Goal: Participate in discussion

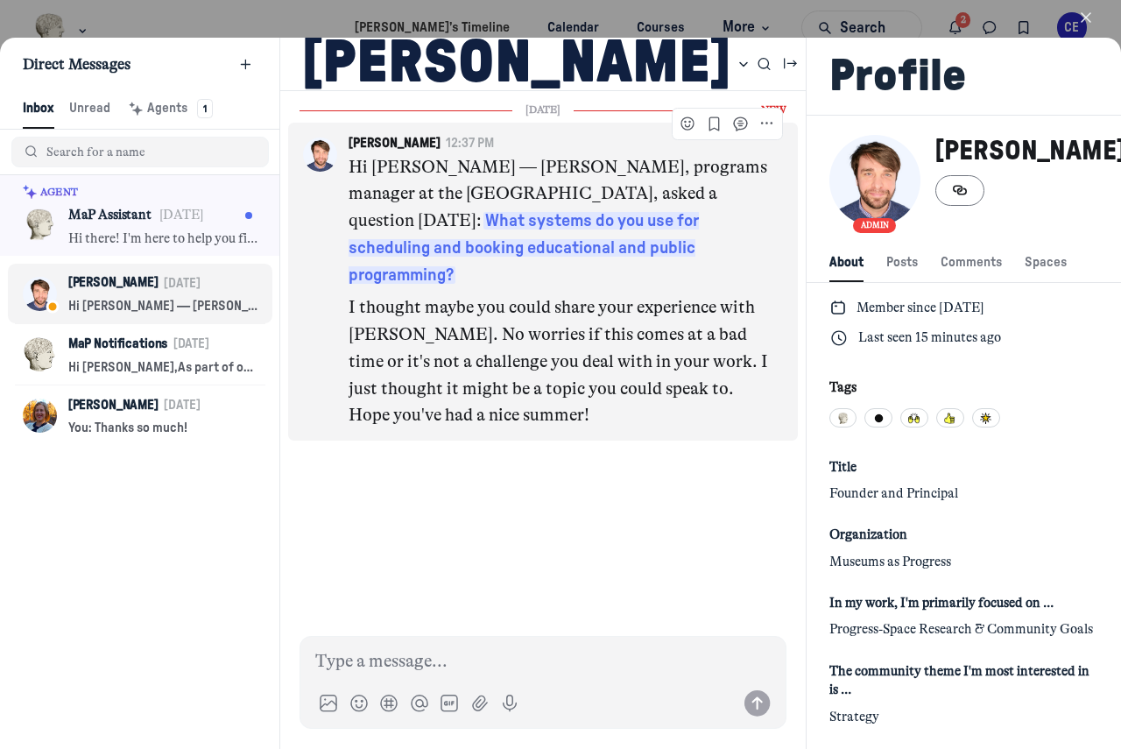
scroll to position [2383, 3461]
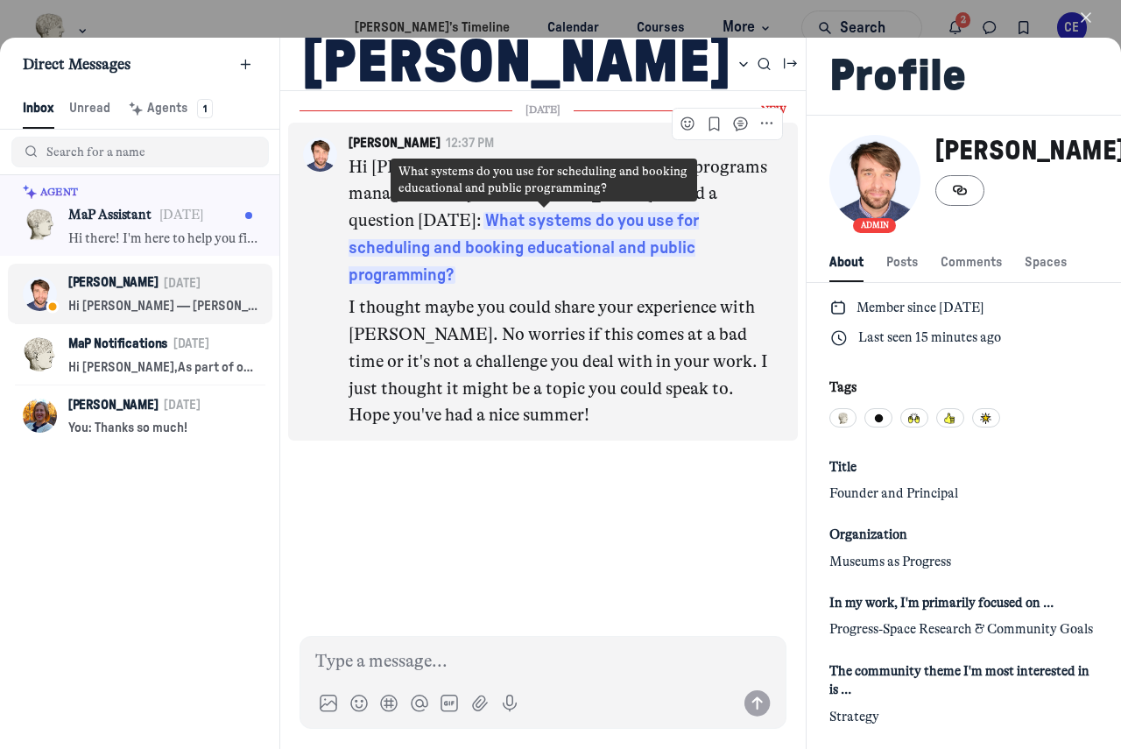
click at [573, 225] on span "What systems do you use for scheduling and booking educational and public progr…" at bounding box center [523, 248] width 350 height 72
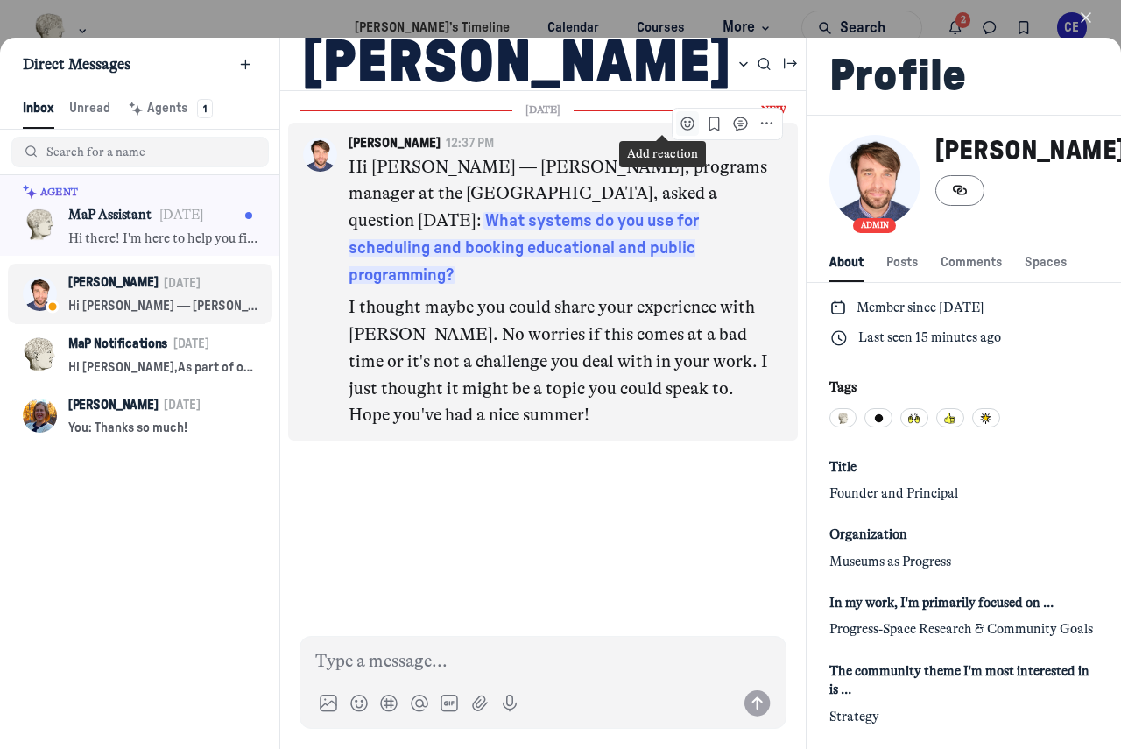
click at [679, 116] on icon "Add reaction" at bounding box center [688, 124] width 18 height 18
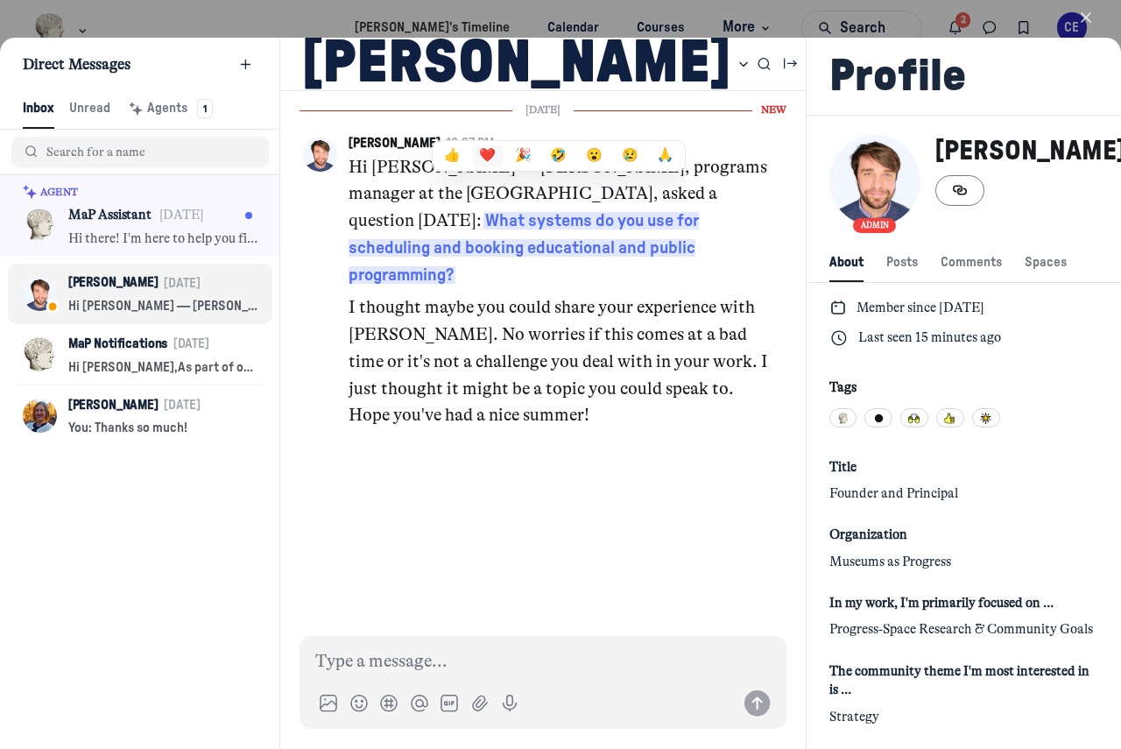
click at [472, 155] on button "❤️" at bounding box center [488, 155] width 32 height 23
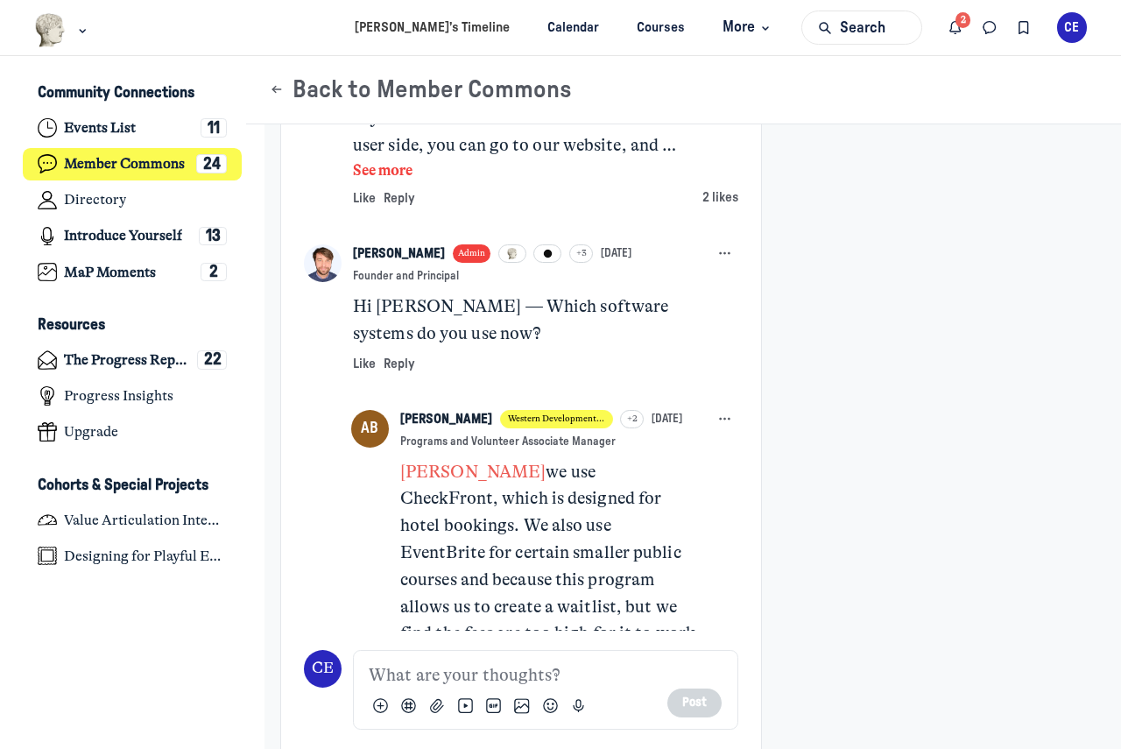
scroll to position [1370, 0]
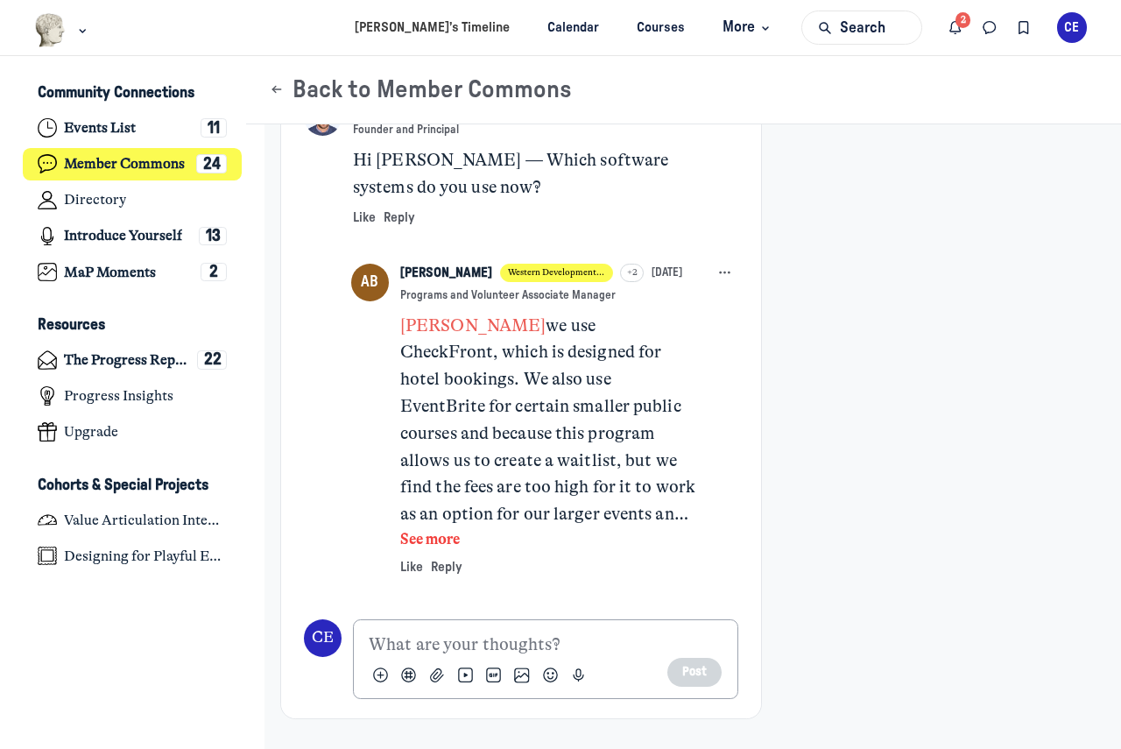
click at [459, 658] on p "Main Content" at bounding box center [545, 644] width 353 height 27
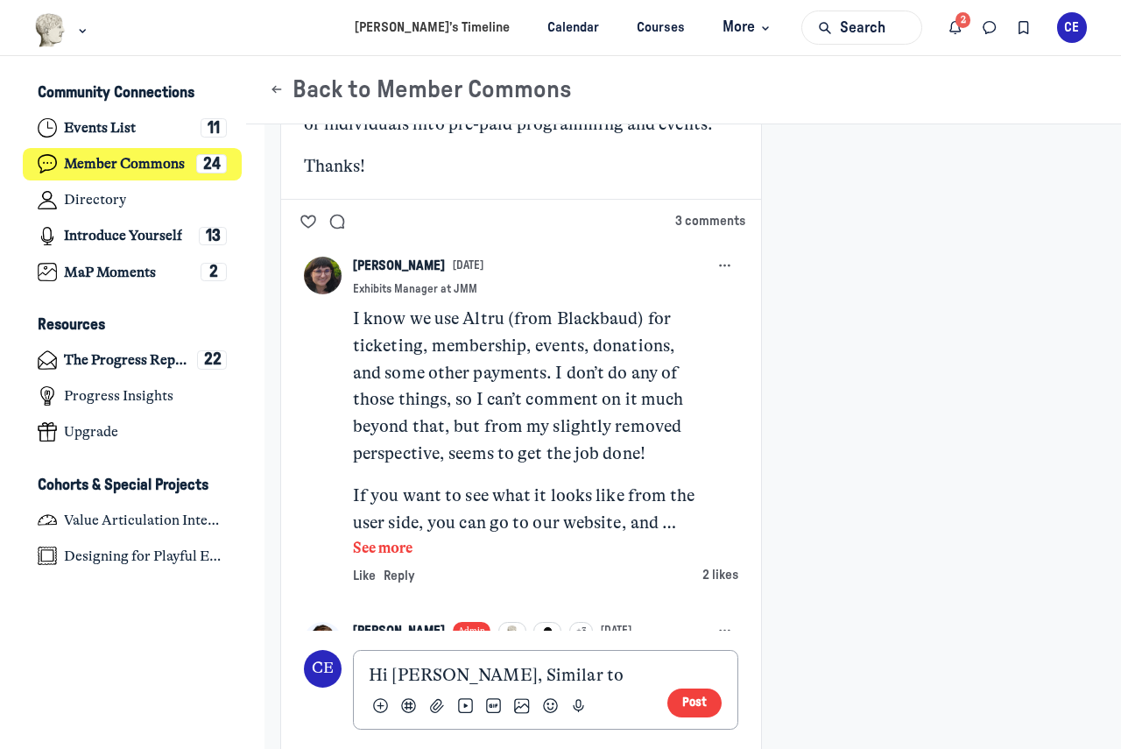
scroll to position [845, 0]
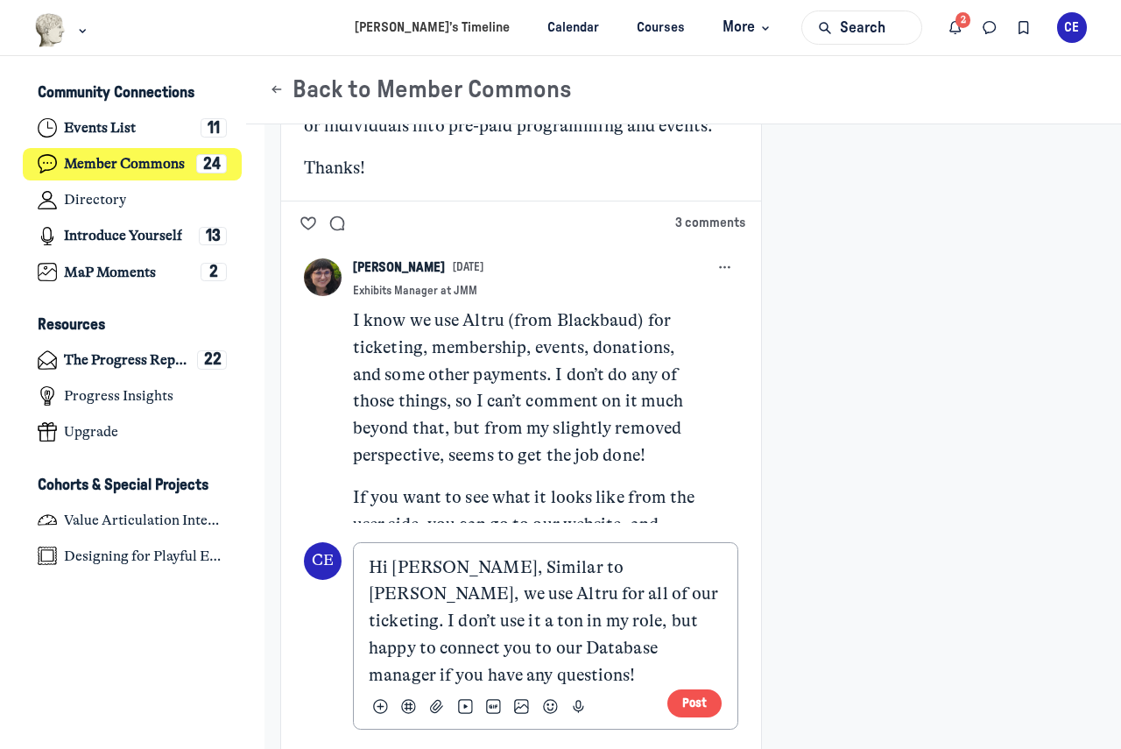
click at [694, 714] on button "Post" at bounding box center [694, 703] width 55 height 29
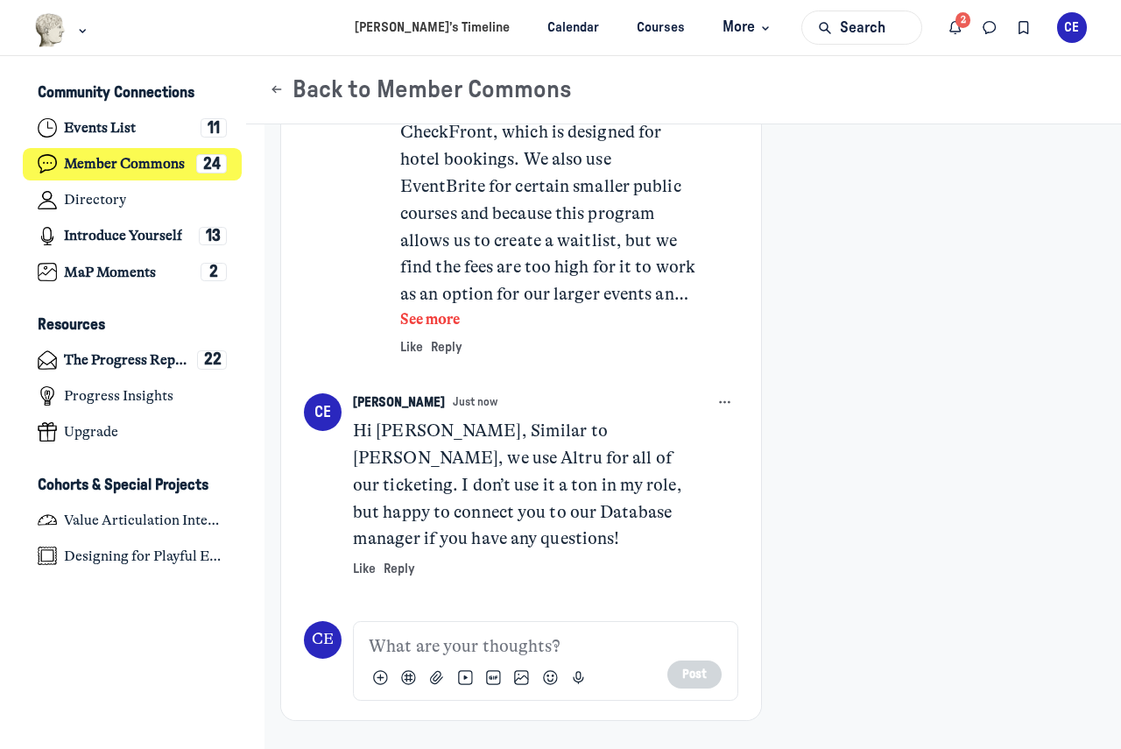
scroll to position [1679, 0]
